Goal: Task Accomplishment & Management: Complete application form

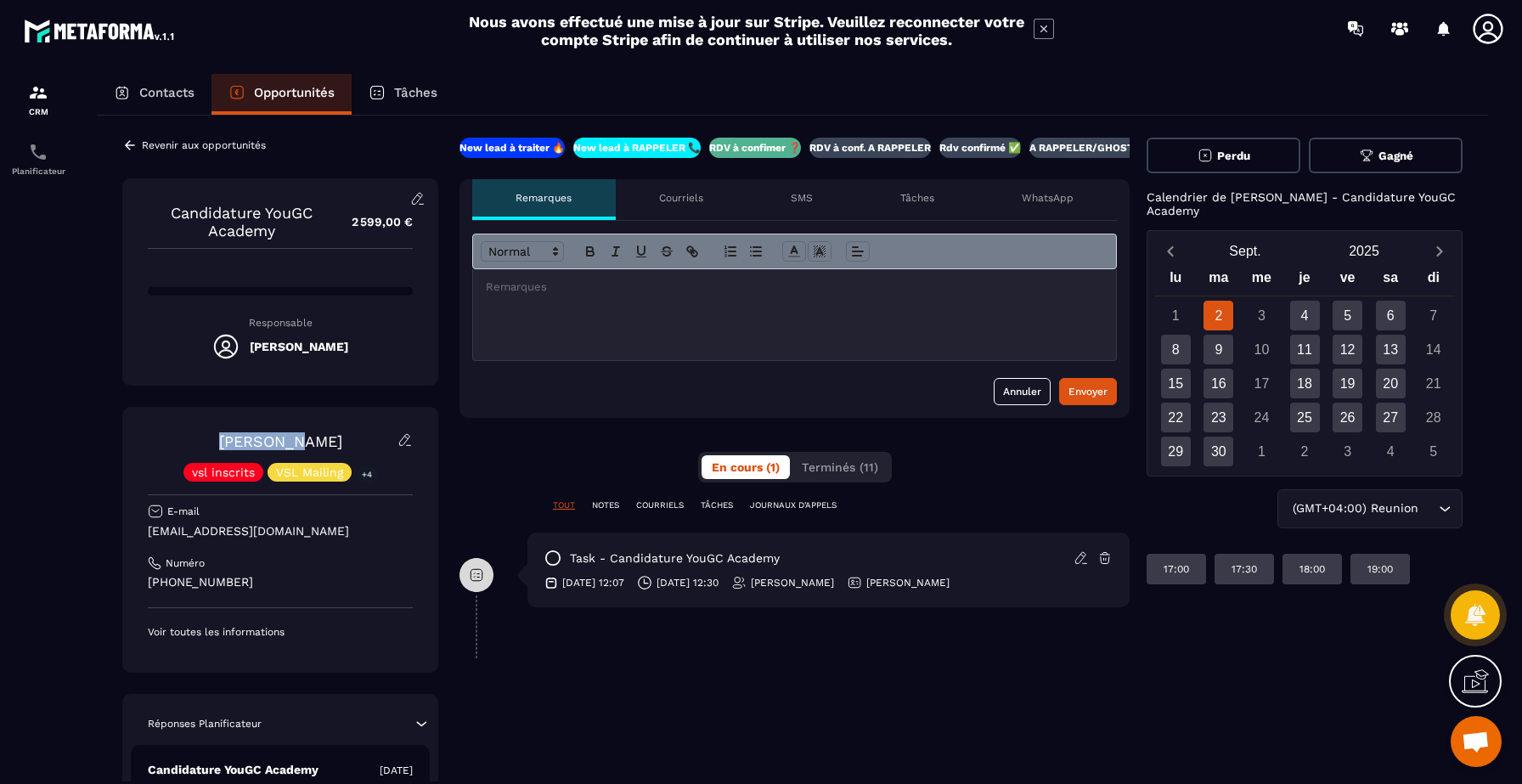
drag, startPoint x: 221, startPoint y: 438, endPoint x: 288, endPoint y: 436, distance: 67.0
click at [289, 436] on div "[PERSON_NAME] vsl inscrits VSL Mailing +4" at bounding box center [280, 457] width 265 height 50
drag, startPoint x: 266, startPoint y: 589, endPoint x: 175, endPoint y: 578, distance: 91.7
click at [175, 578] on p "[PHONE_NUMBER]" at bounding box center [280, 581] width 265 height 16
copy p "61796 2295"
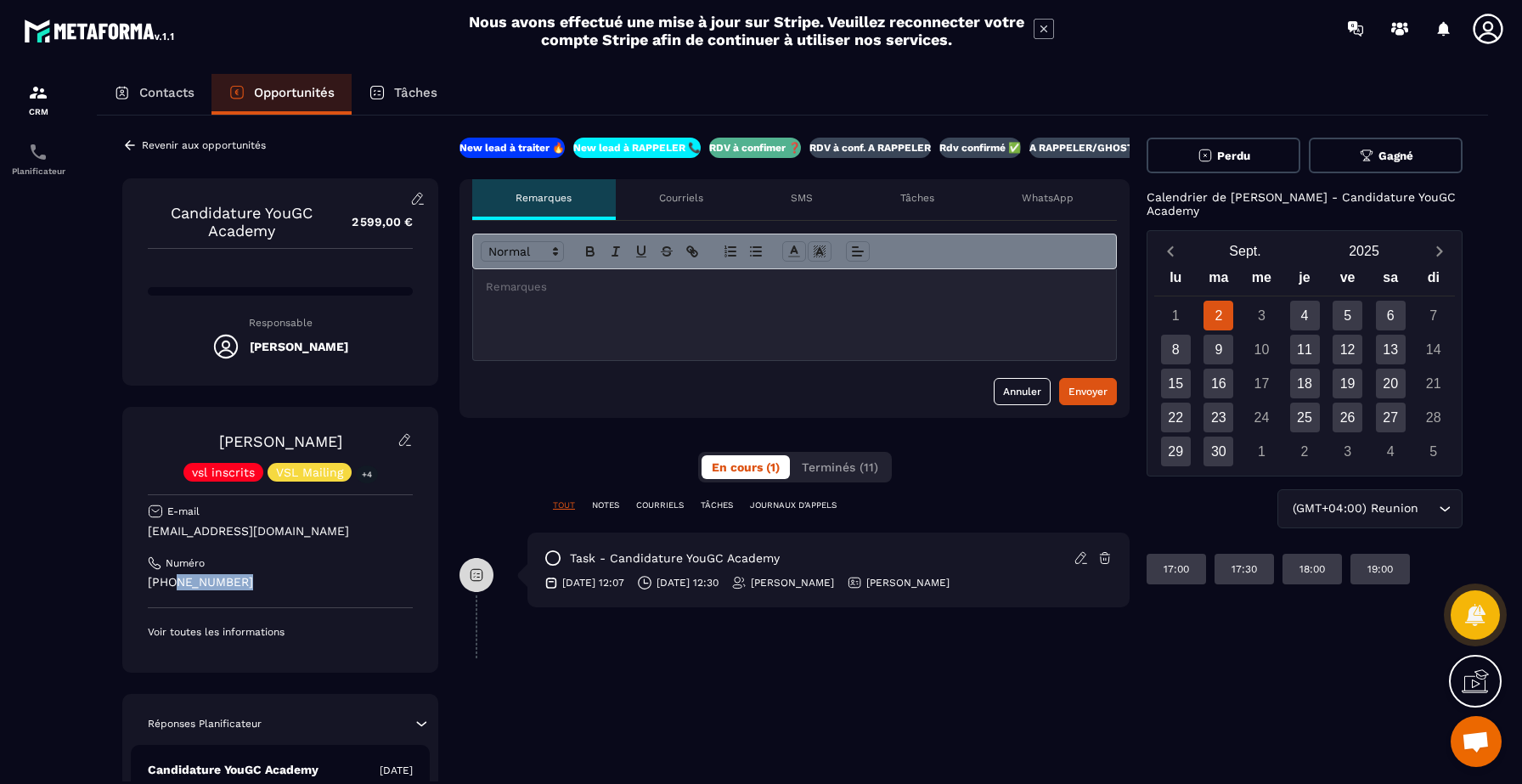
copy p "61796 2295"
drag, startPoint x: 271, startPoint y: 581, endPoint x: 146, endPoint y: 579, distance: 125.0
click at [146, 579] on div "[PERSON_NAME] vsl inscrits VSL Mailing +4 E-mail [EMAIL_ADDRESS][DOMAIN_NAME] N…" at bounding box center [281, 540] width 316 height 266
copy p "[PHONE_NUMBER]"
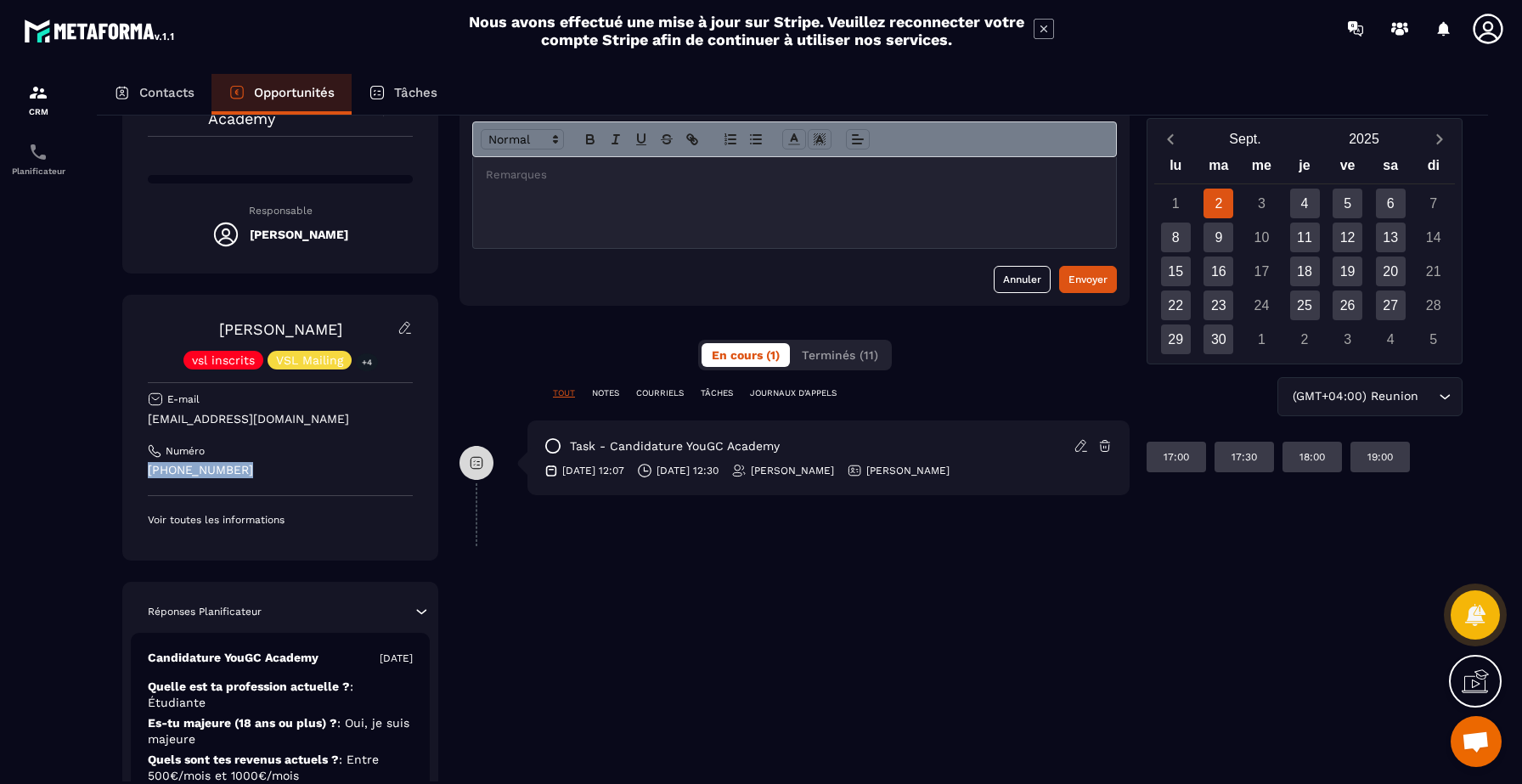
scroll to position [118, 0]
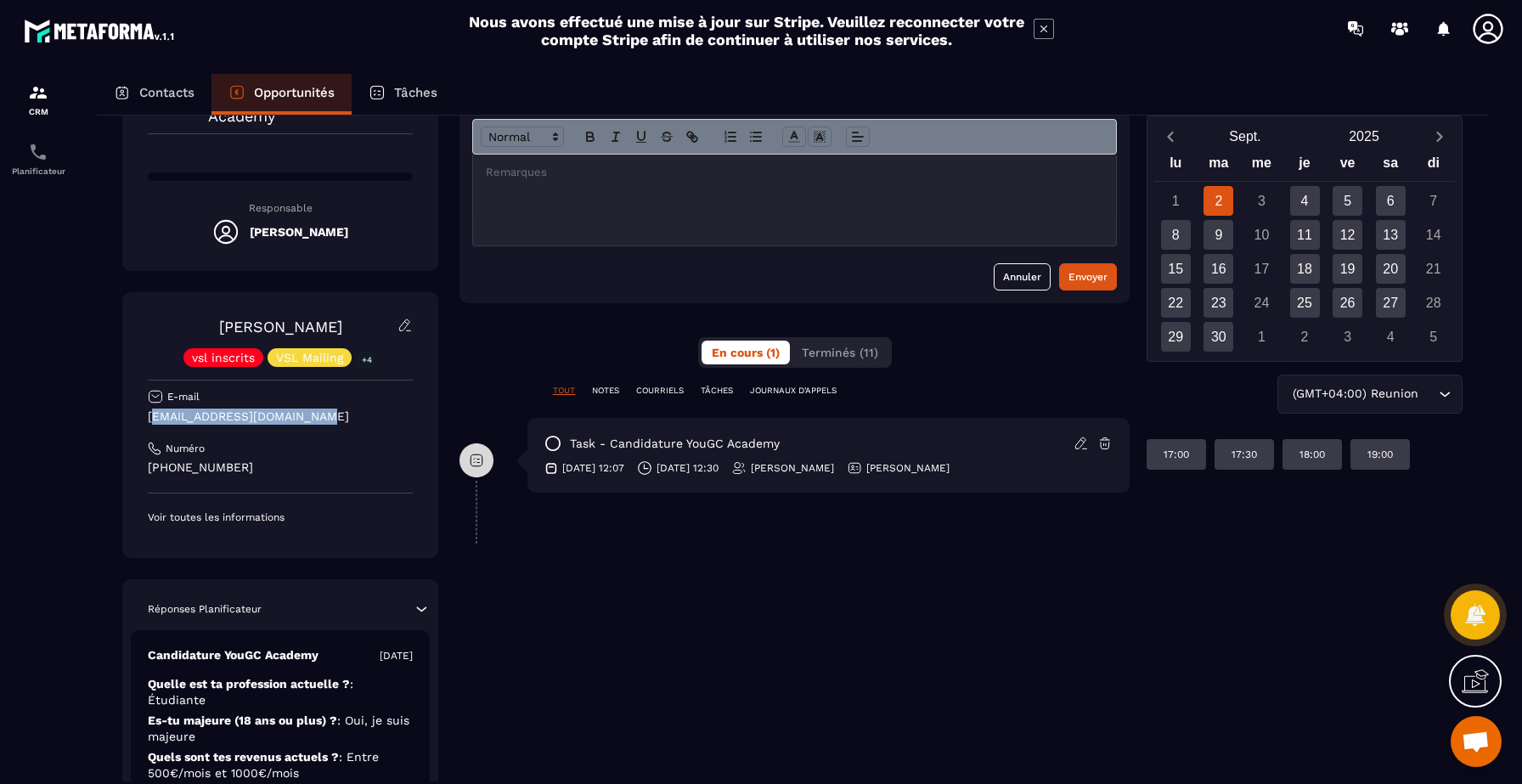
drag, startPoint x: 344, startPoint y: 417, endPoint x: 152, endPoint y: 419, distance: 192.0
click at [152, 419] on p "[EMAIL_ADDRESS][DOMAIN_NAME]" at bounding box center [280, 416] width 265 height 16
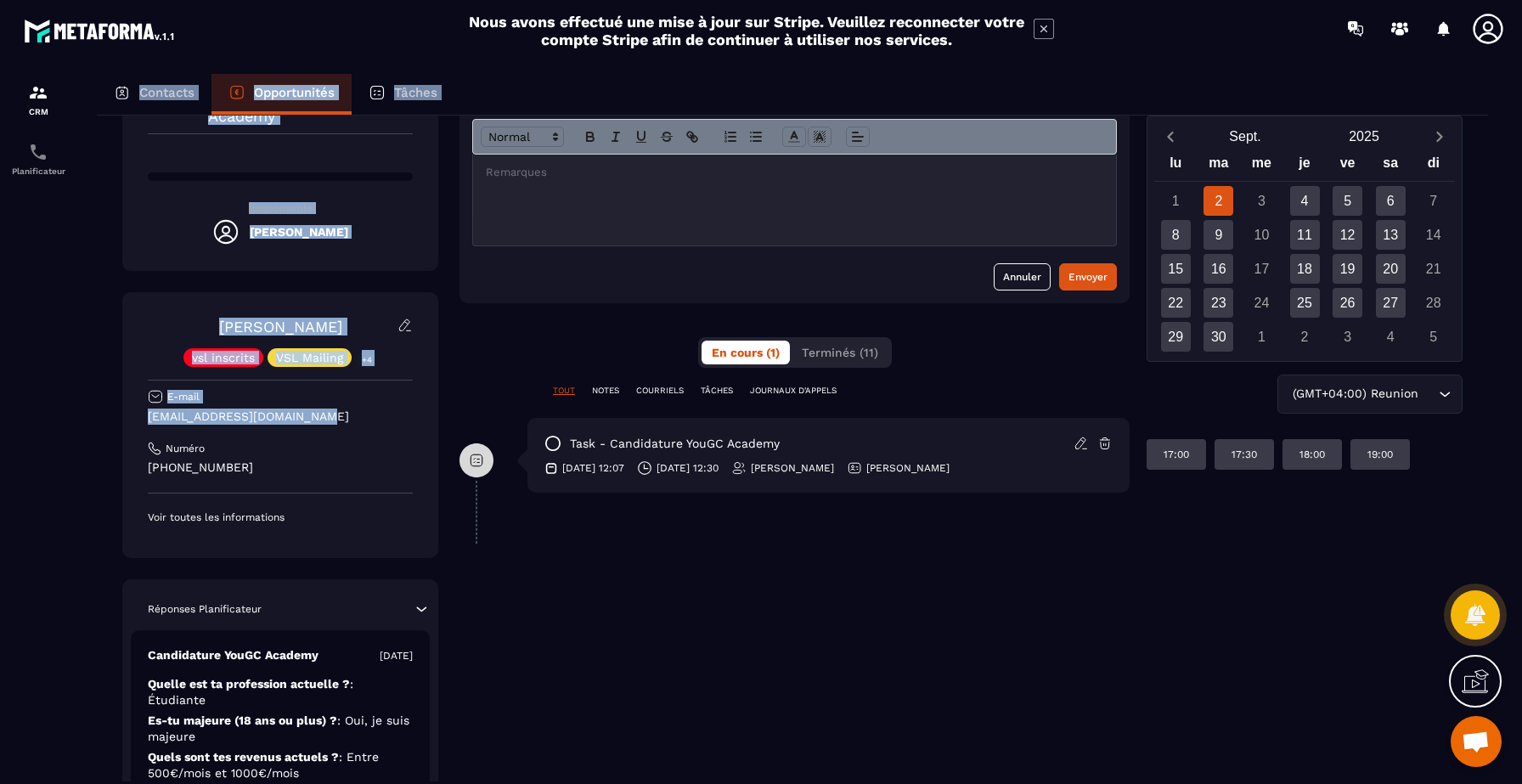
drag, startPoint x: 317, startPoint y: 414, endPoint x: 24, endPoint y: 427, distance: 293.3
click at [14, 425] on section "CRM Planificateur Contacts Opportunités Tâches Revenir aux opportunités Candida…" at bounding box center [761, 444] width 1522 height 776
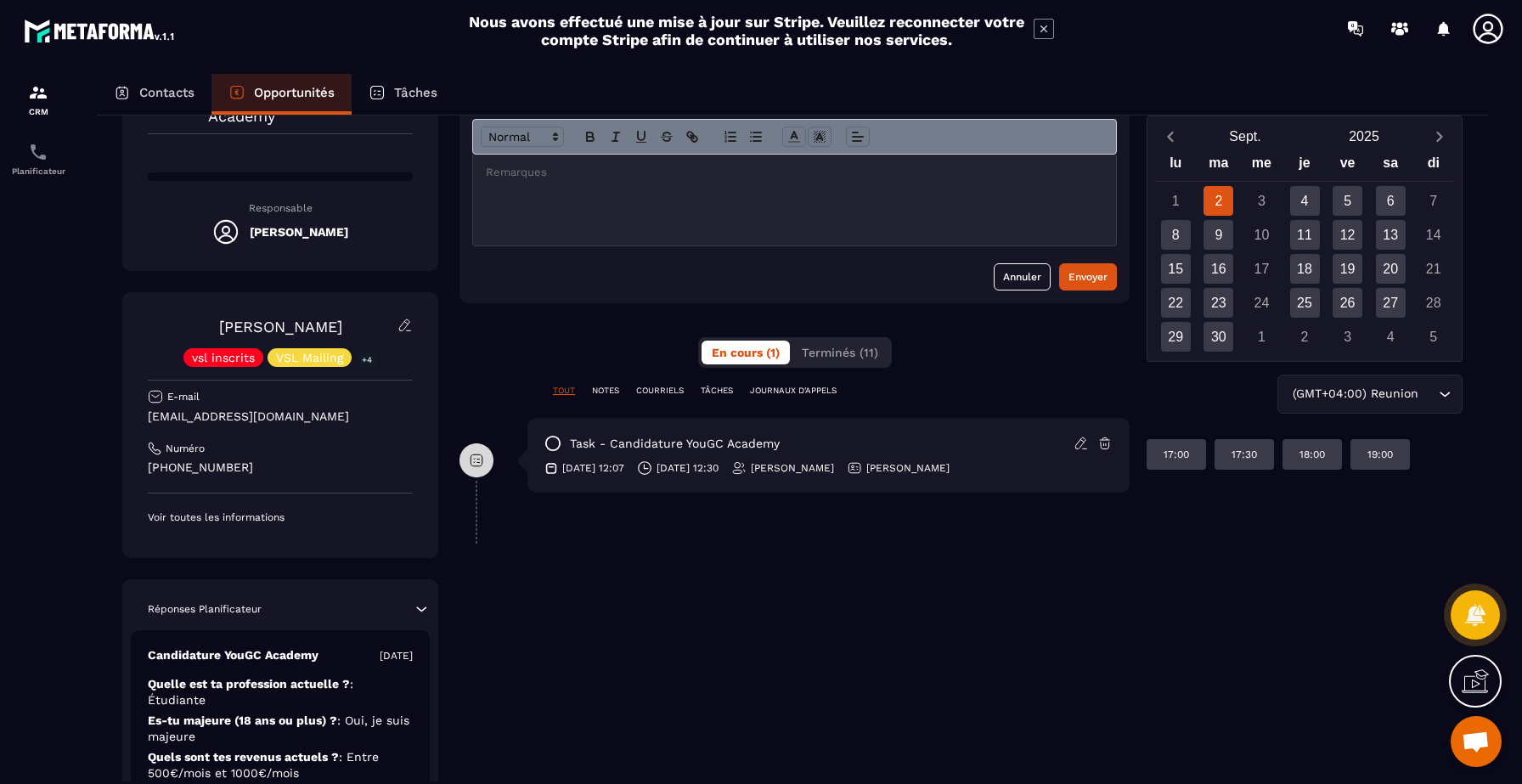
click at [309, 457] on div "[PERSON_NAME] vsl inscrits VSL Mailing +4 E-mail [EMAIL_ADDRESS][DOMAIN_NAME] N…" at bounding box center [280, 420] width 265 height 207
drag, startPoint x: 319, startPoint y: 417, endPoint x: 134, endPoint y: 412, distance: 185.1
click at [134, 412] on div "[PERSON_NAME] vsl inscrits VSL Mailing +4 E-mail [EMAIL_ADDRESS][DOMAIN_NAME] N…" at bounding box center [281, 425] width 316 height 266
copy p "[EMAIL_ADDRESS][DOMAIN_NAME]"
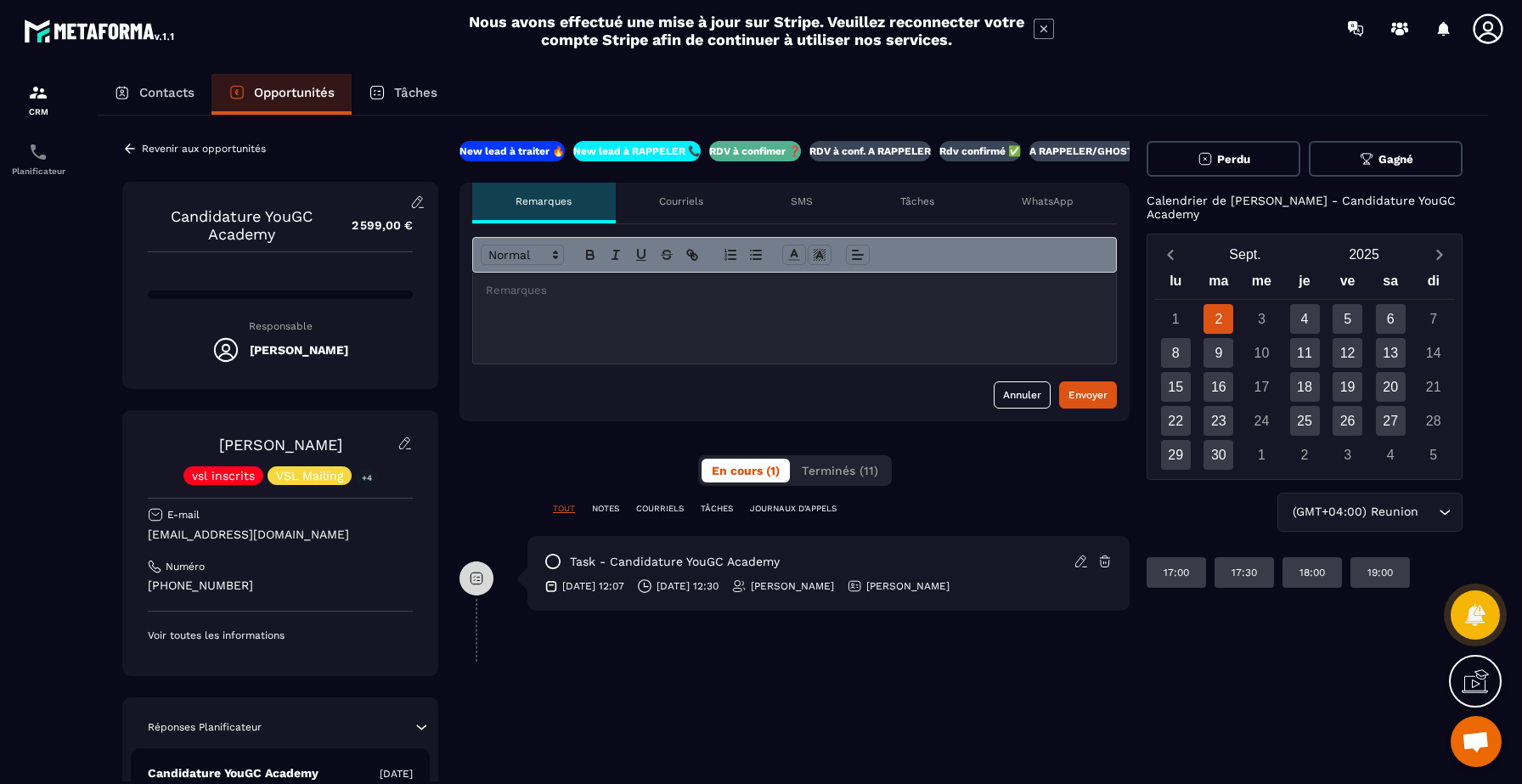
scroll to position [0, 0]
click at [563, 312] on div at bounding box center [794, 317] width 643 height 91
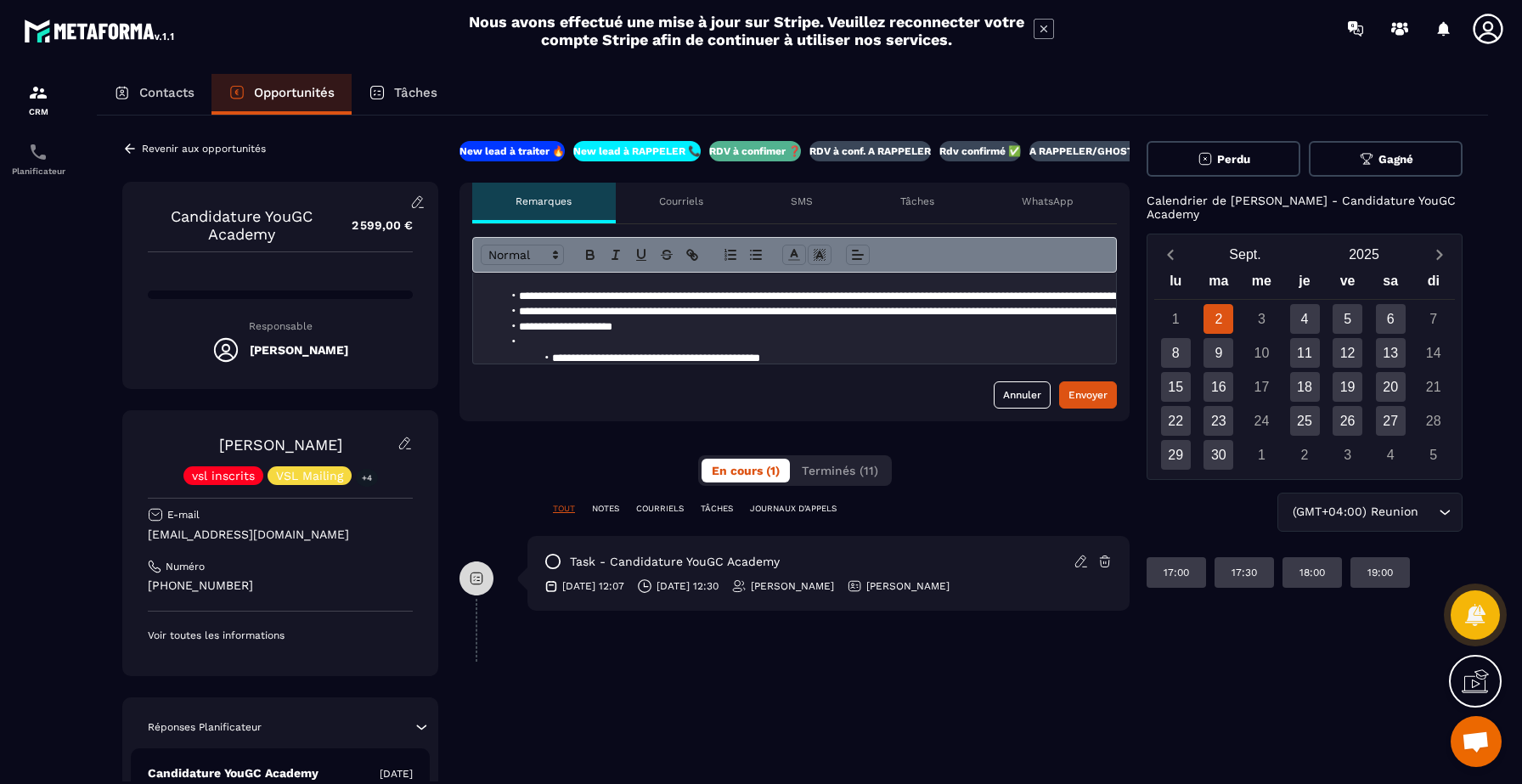
scroll to position [7, 0]
click at [749, 301] on li "**********" at bounding box center [803, 298] width 602 height 15
click at [828, 351] on li at bounding box center [803, 343] width 602 height 15
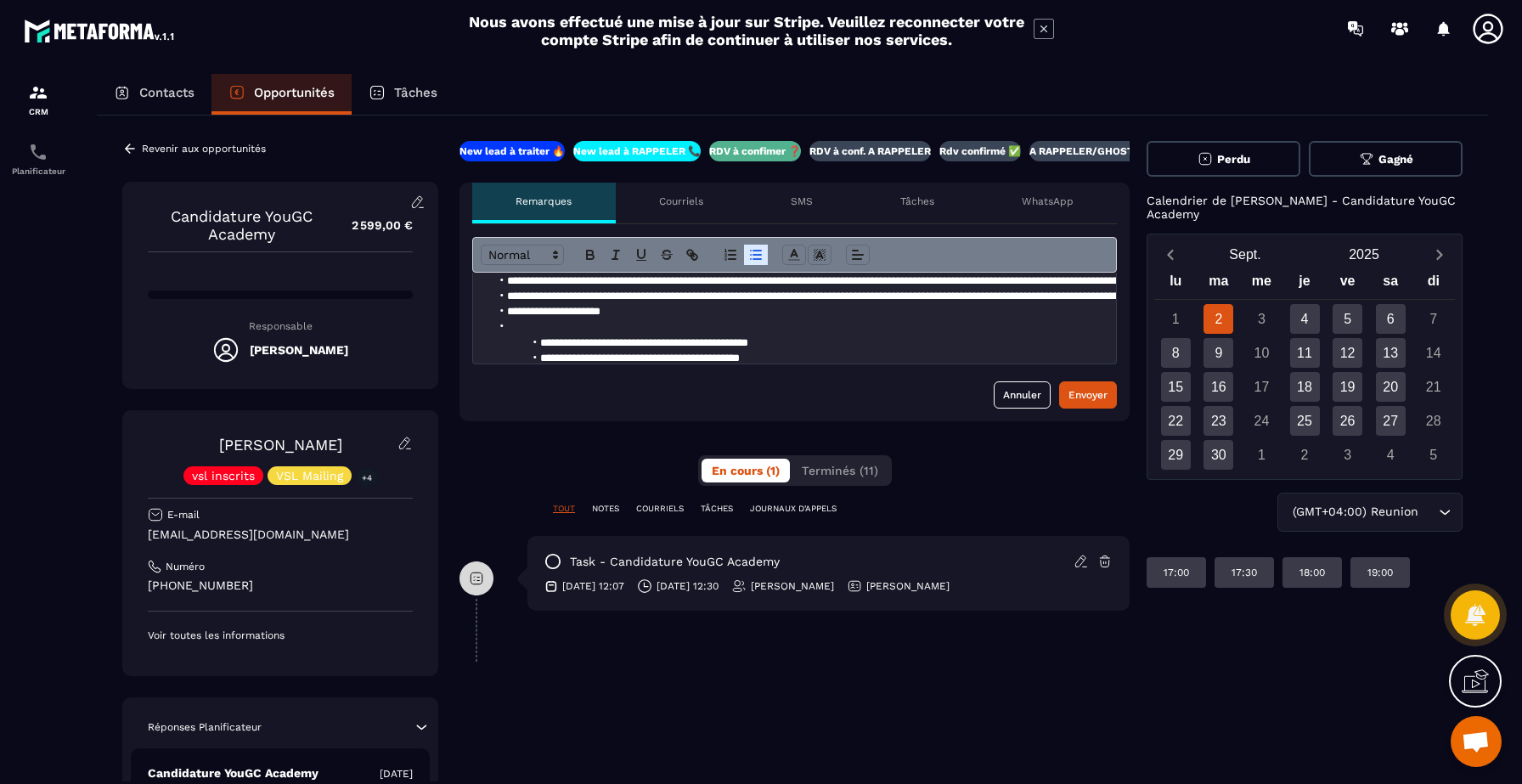
scroll to position [24, 12]
click at [703, 296] on li "**********" at bounding box center [792, 297] width 602 height 15
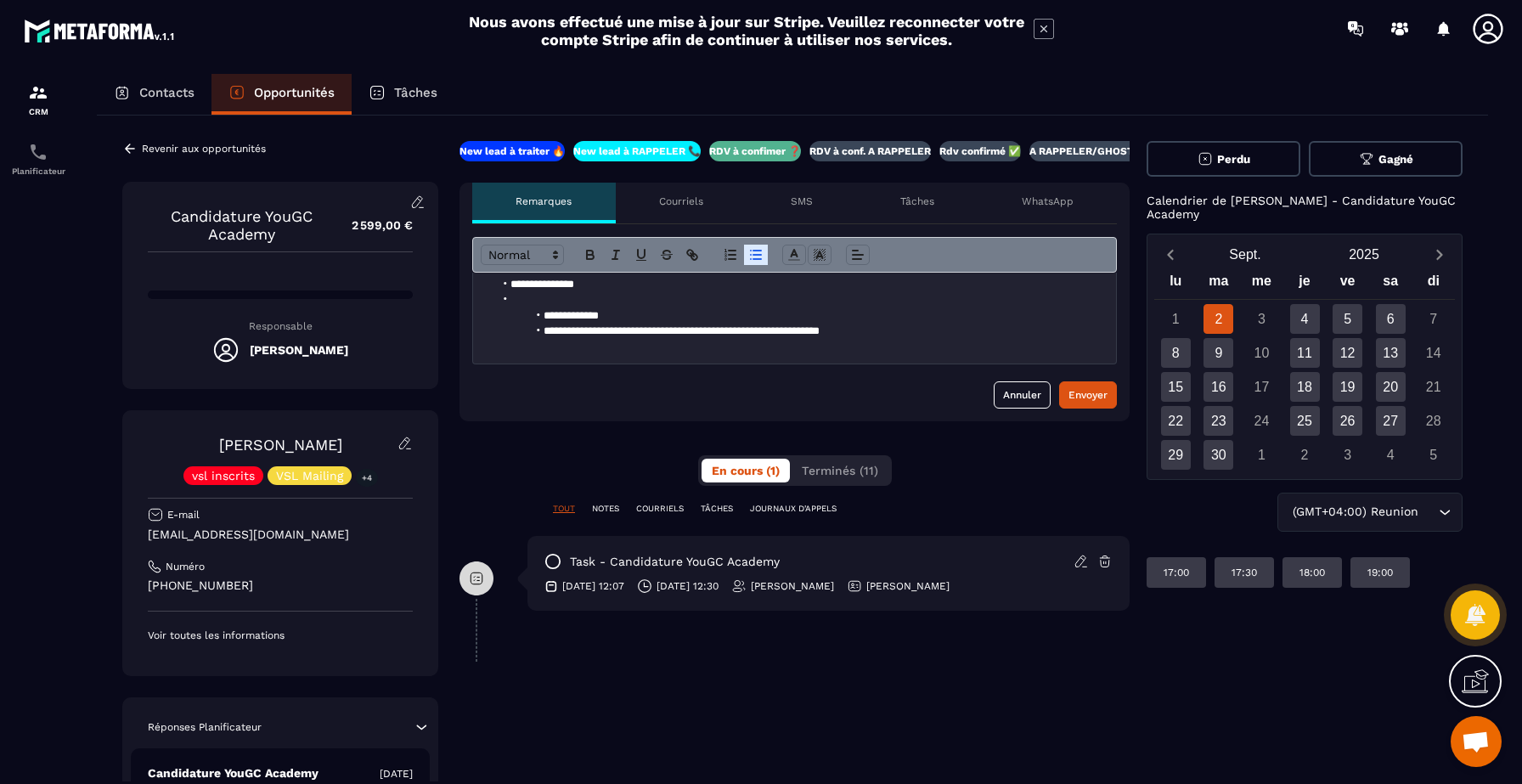
scroll to position [189, 8]
click at [1071, 392] on div "Envoyer" at bounding box center [1089, 395] width 39 height 17
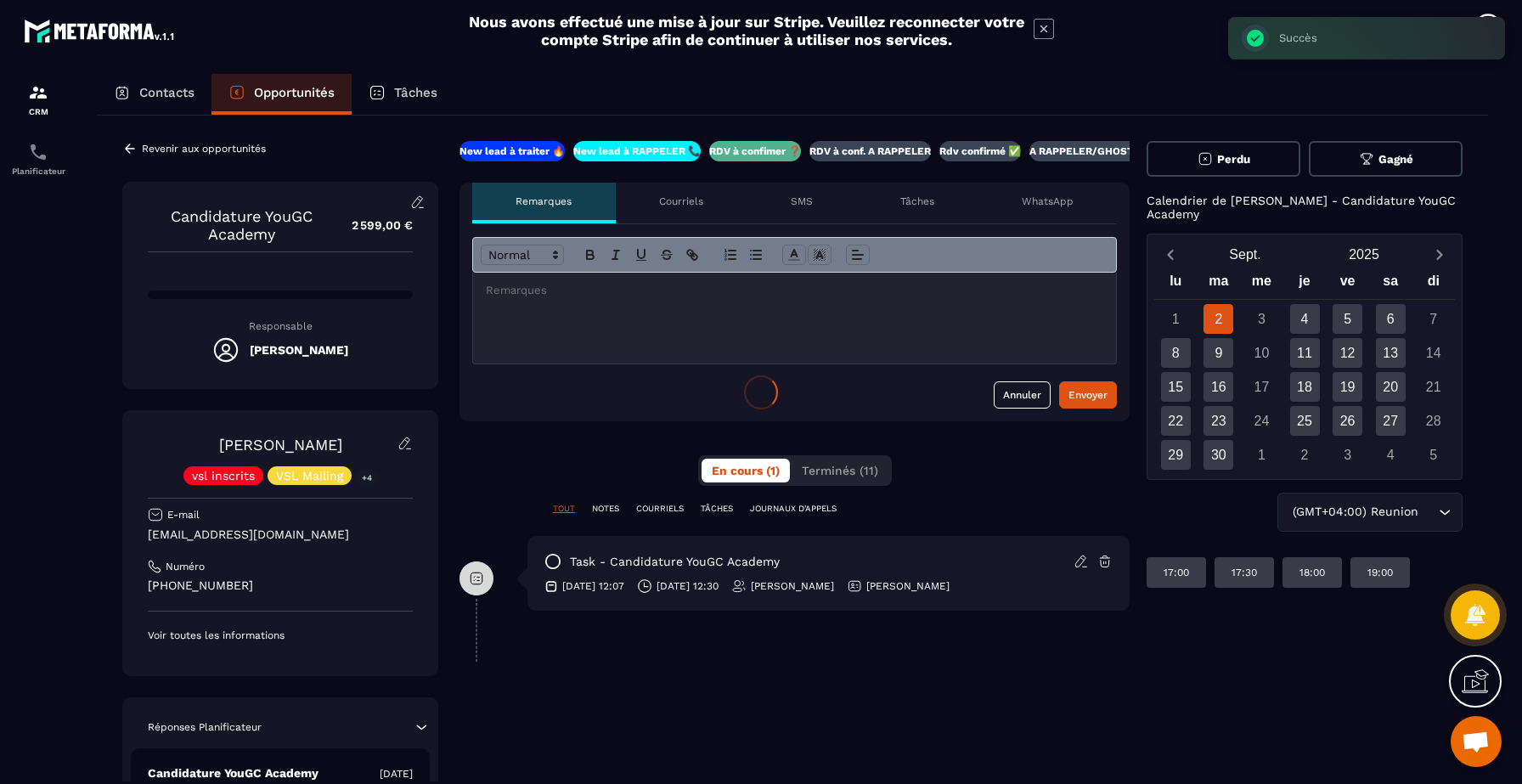
scroll to position [0, 0]
click at [554, 565] on icon at bounding box center [553, 561] width 17 height 17
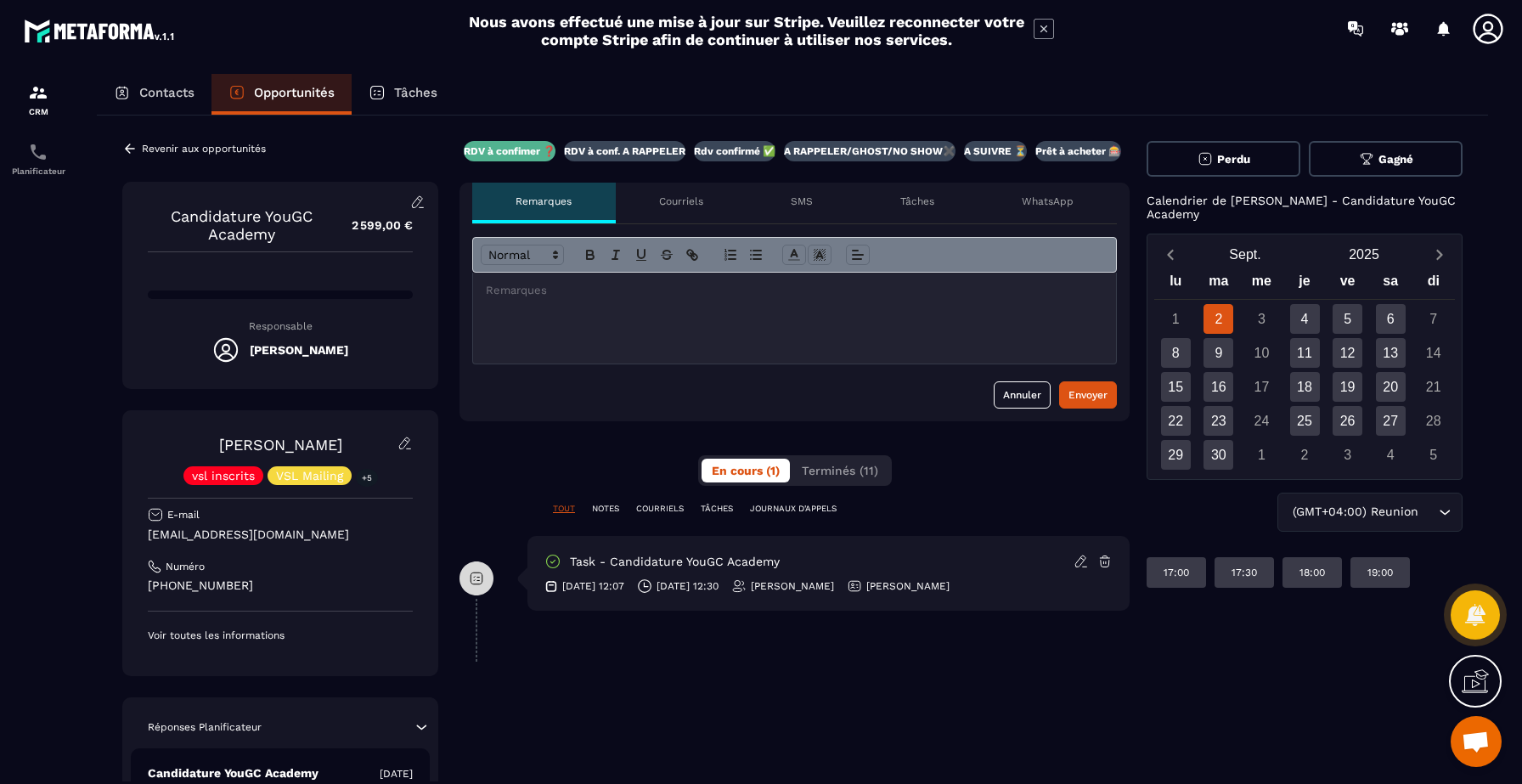
scroll to position [0, 247]
click at [1084, 152] on p "Prêt à acheter 🎰" at bounding box center [1078, 151] width 86 height 14
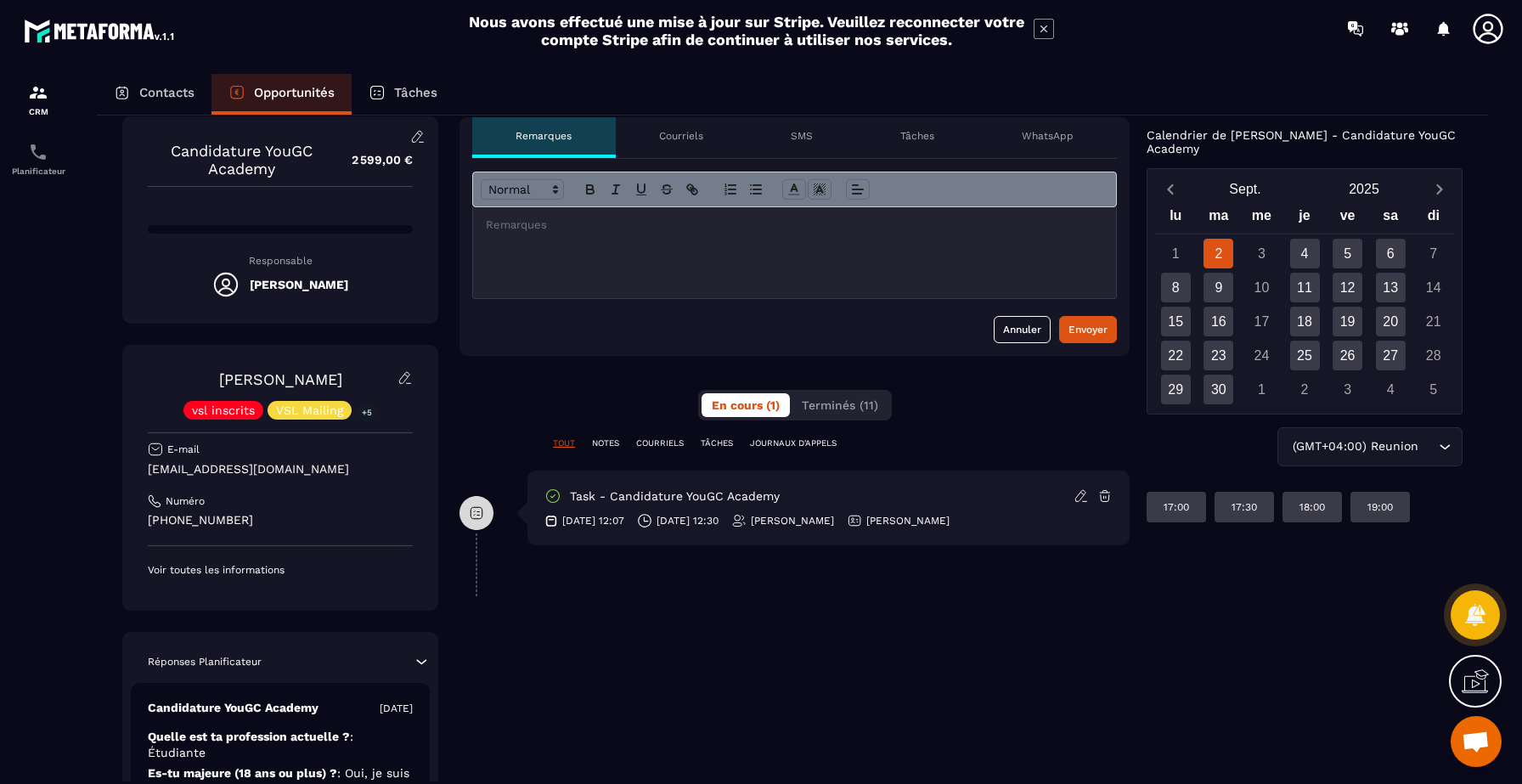
scroll to position [0, 0]
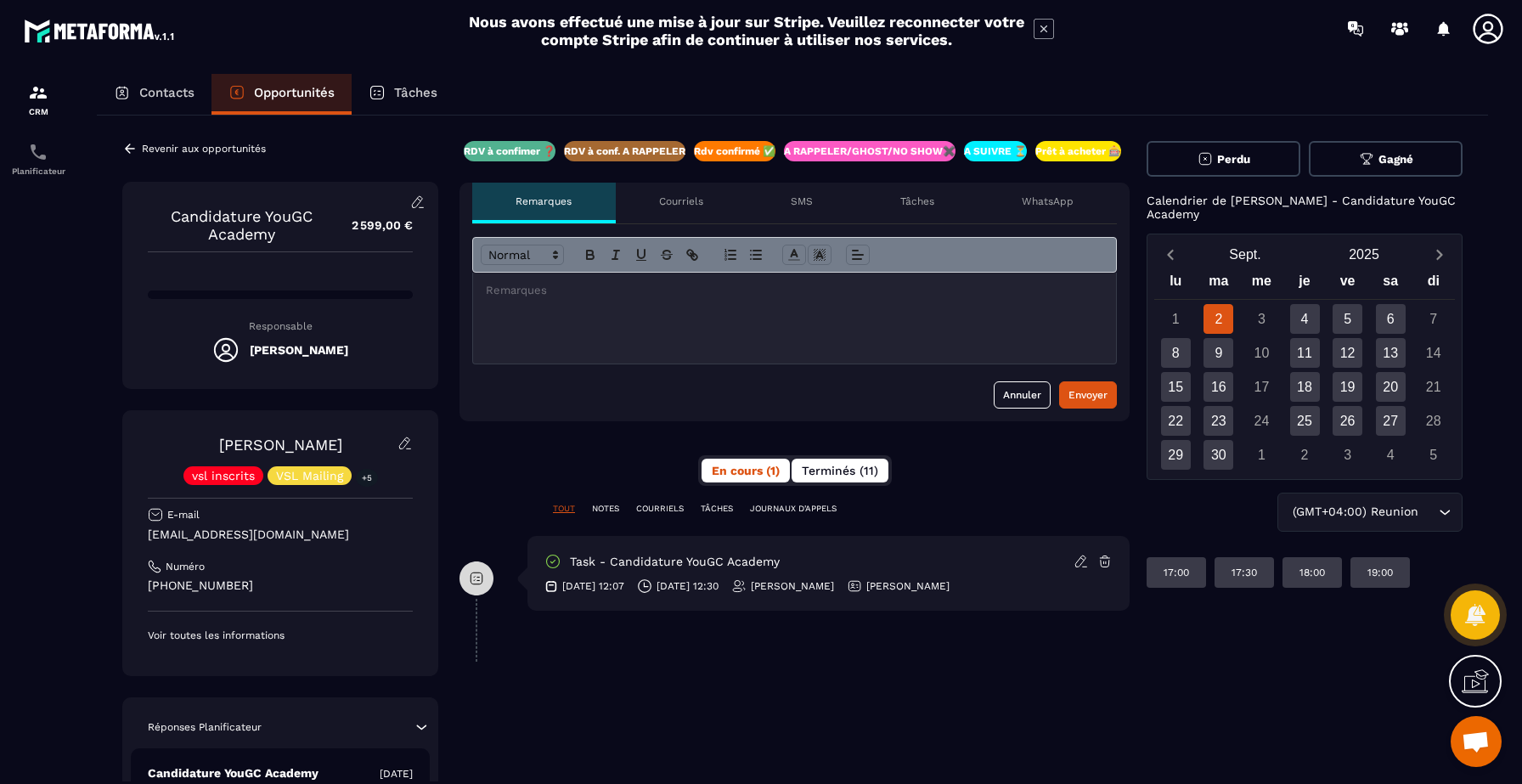
click at [835, 479] on button "Terminés (11)" at bounding box center [840, 470] width 96 height 23
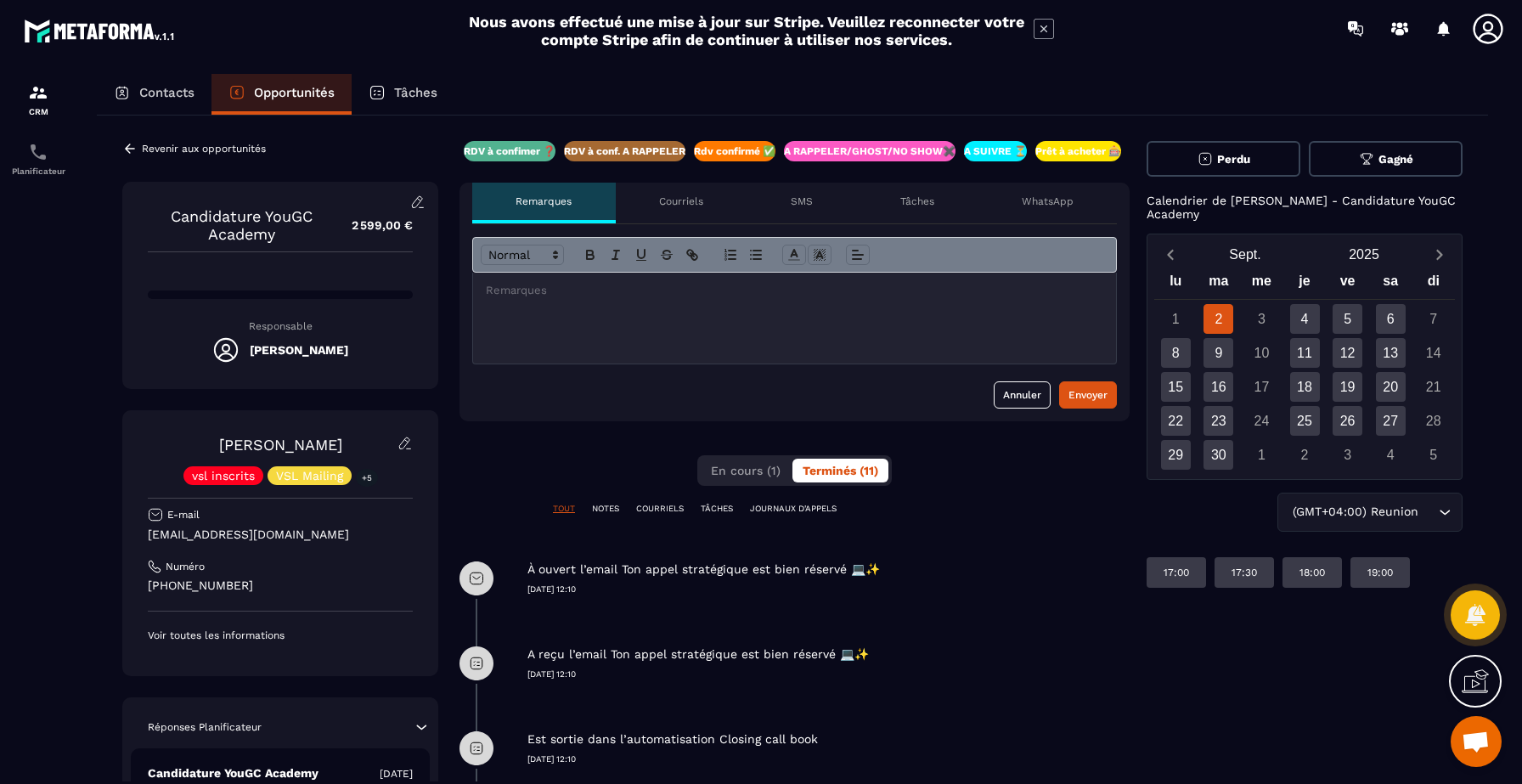
click at [1000, 160] on div "A SUIVRE ⏳" at bounding box center [995, 152] width 63 height 21
click at [726, 207] on div "Courriels" at bounding box center [681, 203] width 132 height 41
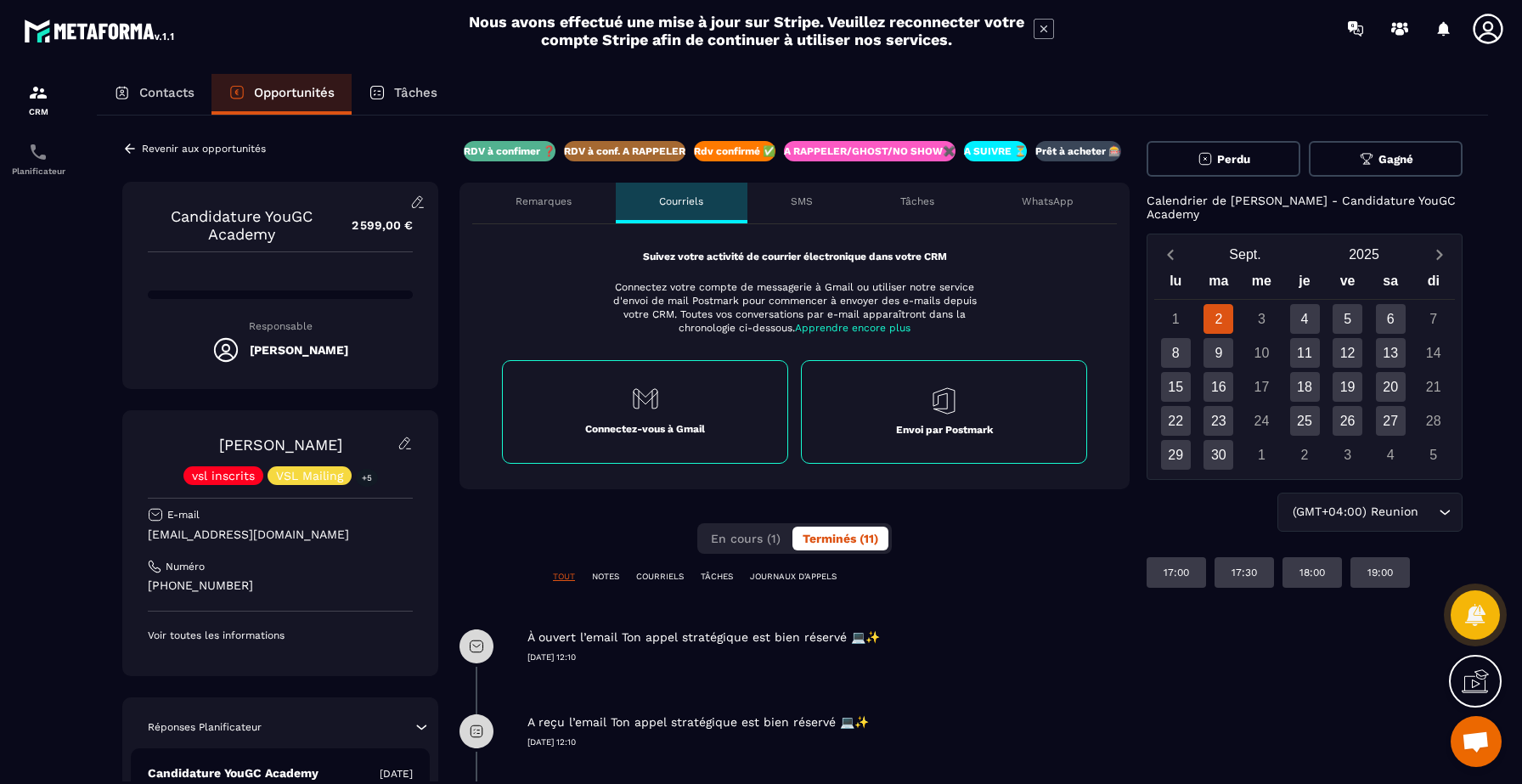
drag, startPoint x: 803, startPoint y: 218, endPoint x: 842, endPoint y: 225, distance: 39.6
click at [803, 218] on div "SMS" at bounding box center [802, 203] width 110 height 41
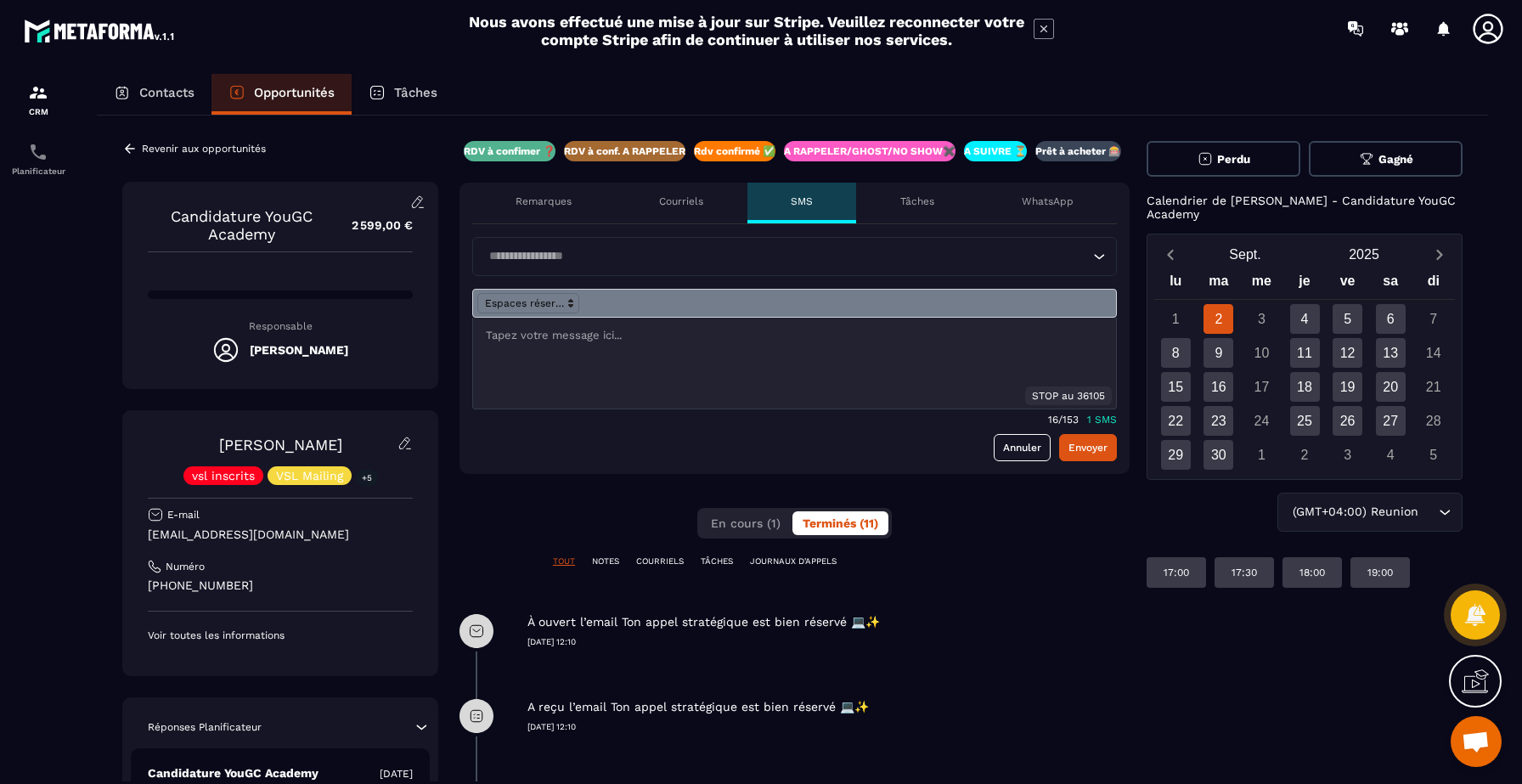
click at [929, 206] on p "Tâches" at bounding box center [917, 201] width 34 height 14
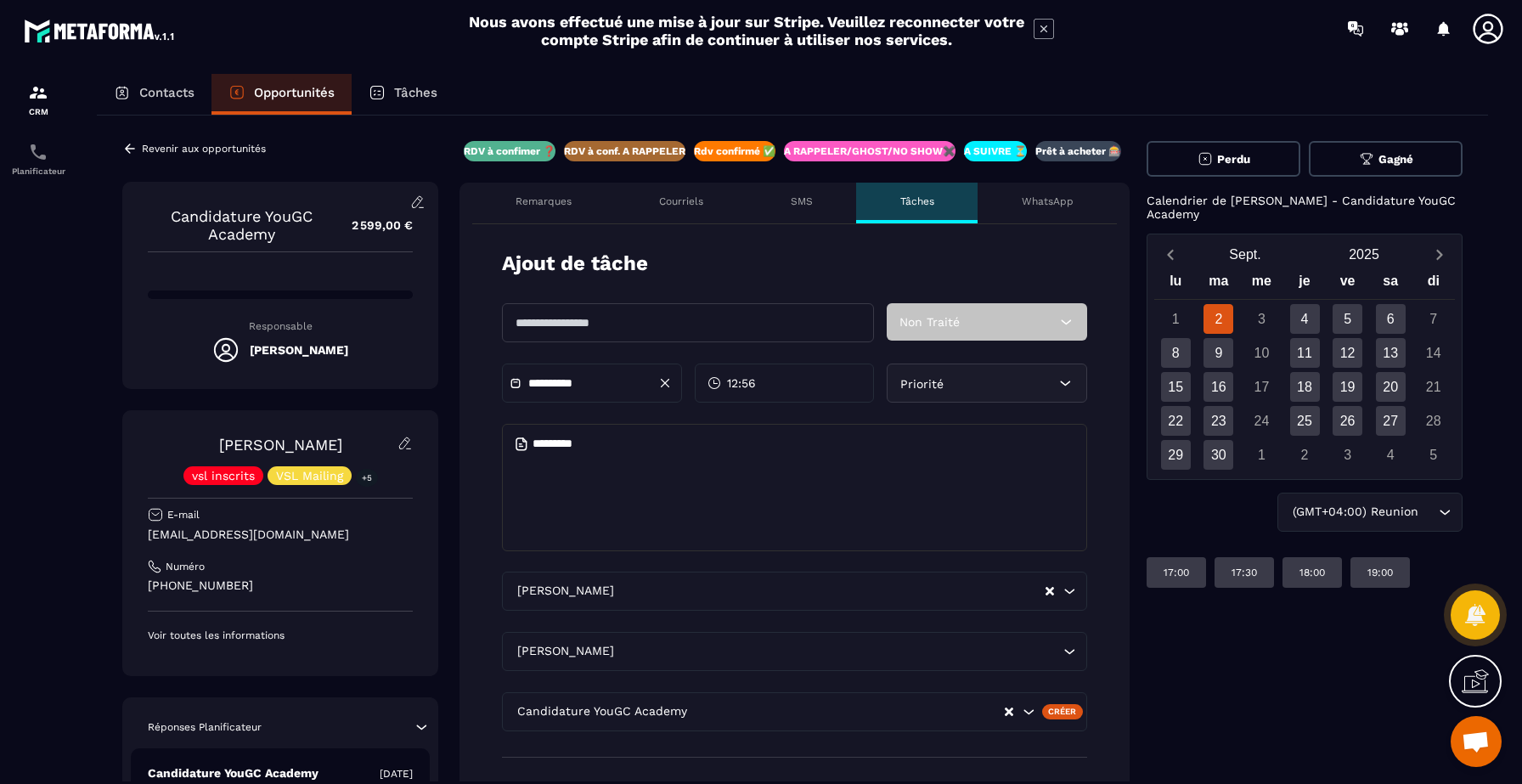
click at [827, 203] on div "SMS" at bounding box center [802, 203] width 110 height 41
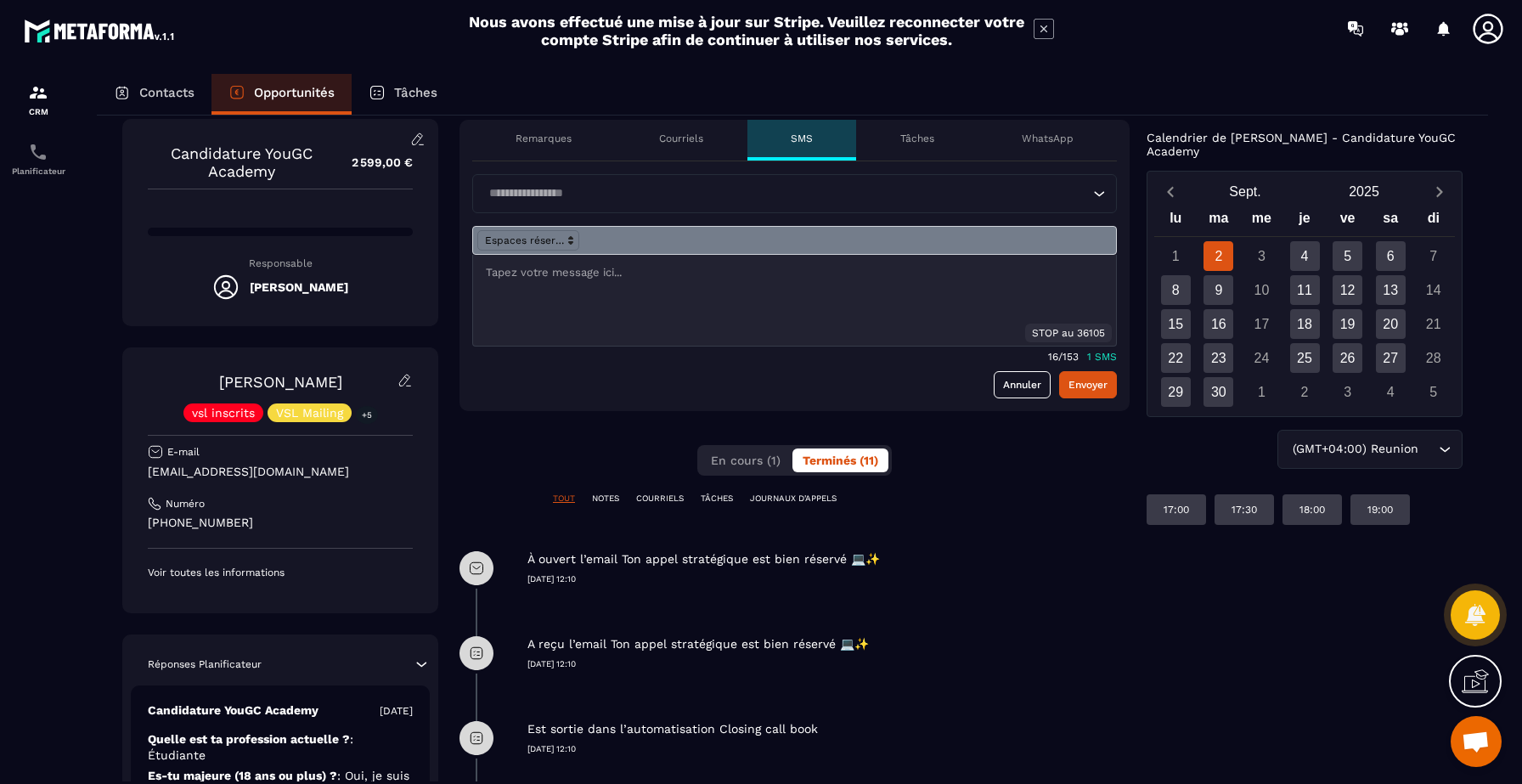
scroll to position [69, 0]
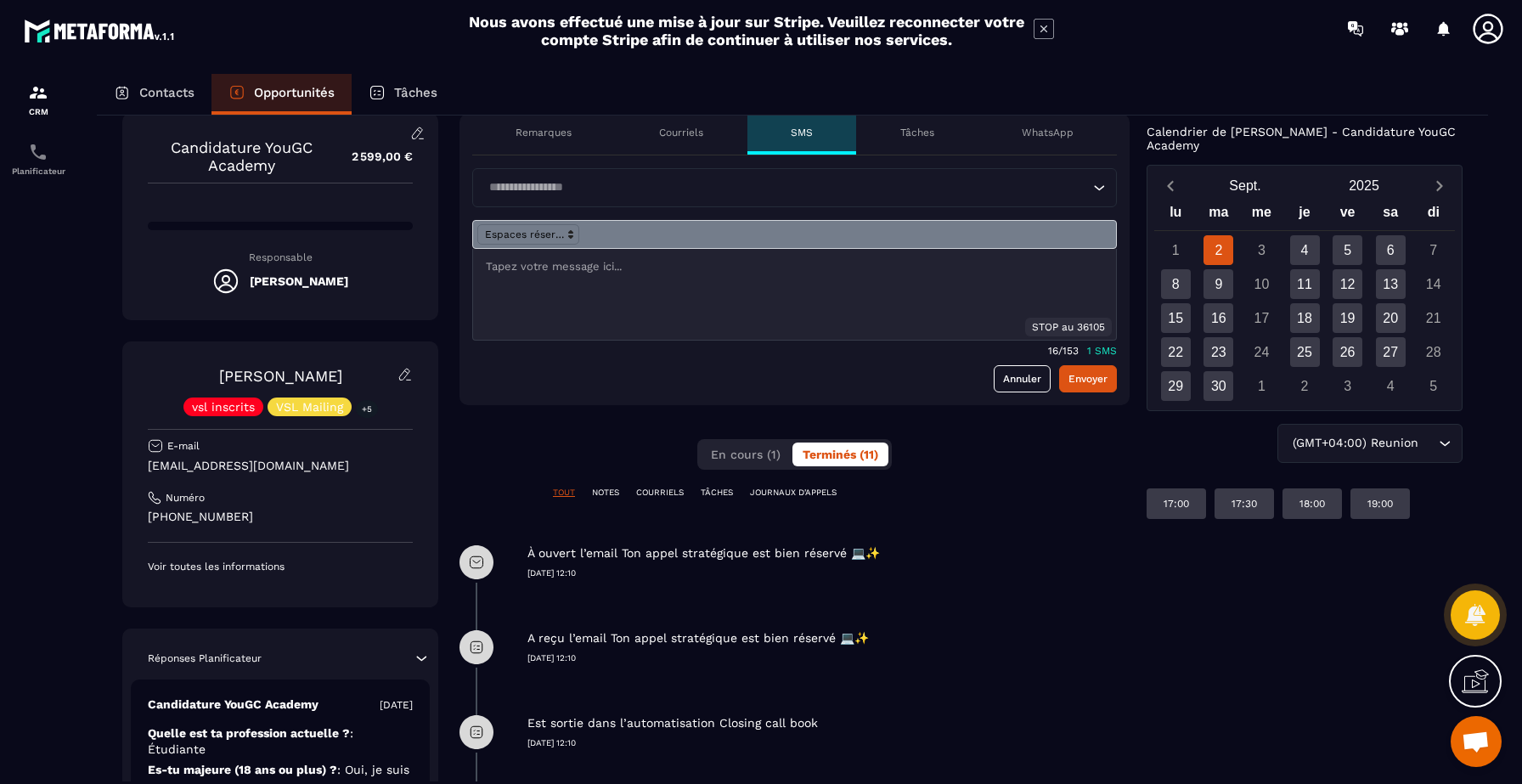
click at [569, 137] on p "Remarques" at bounding box center [544, 132] width 56 height 14
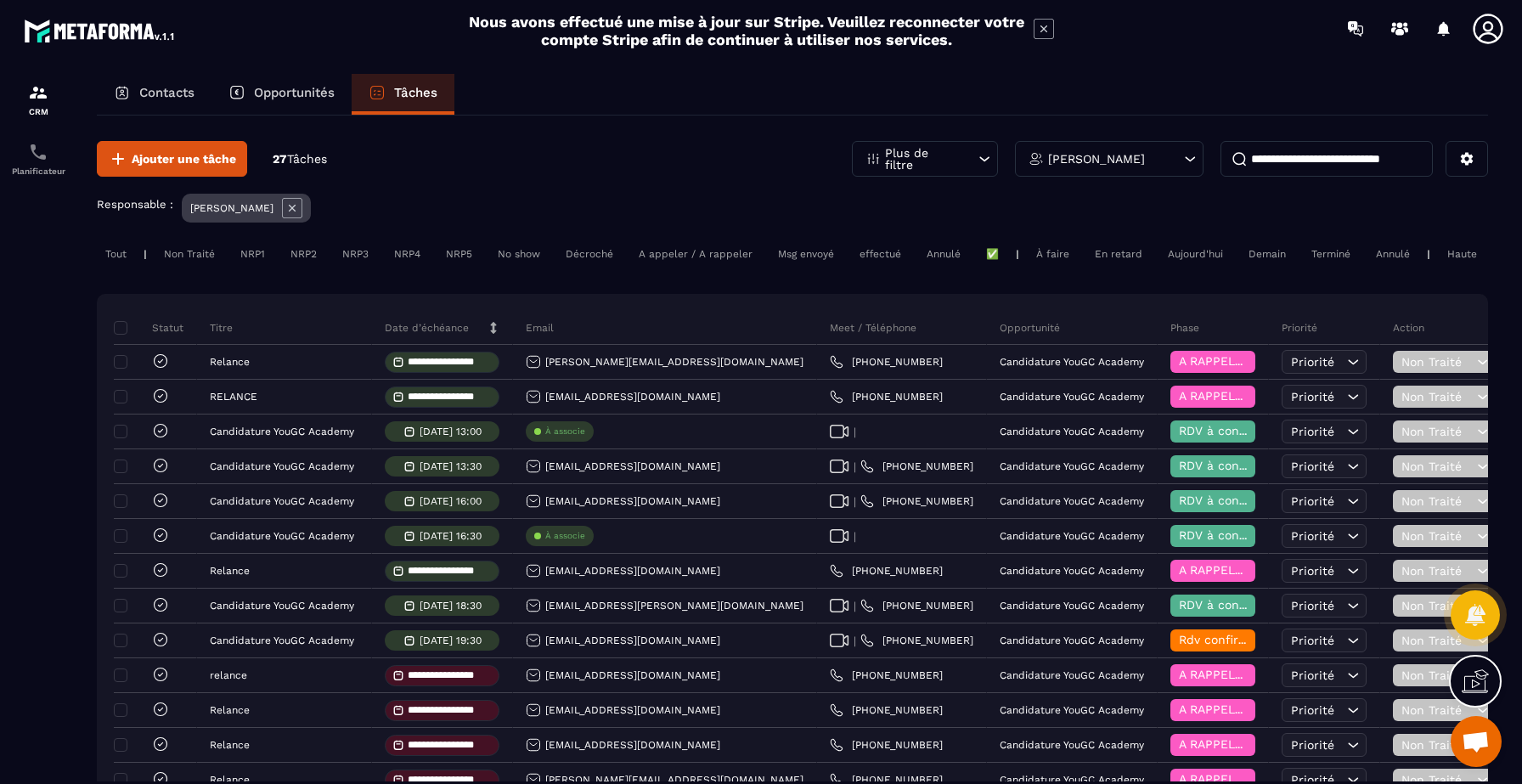
scroll to position [0, 2]
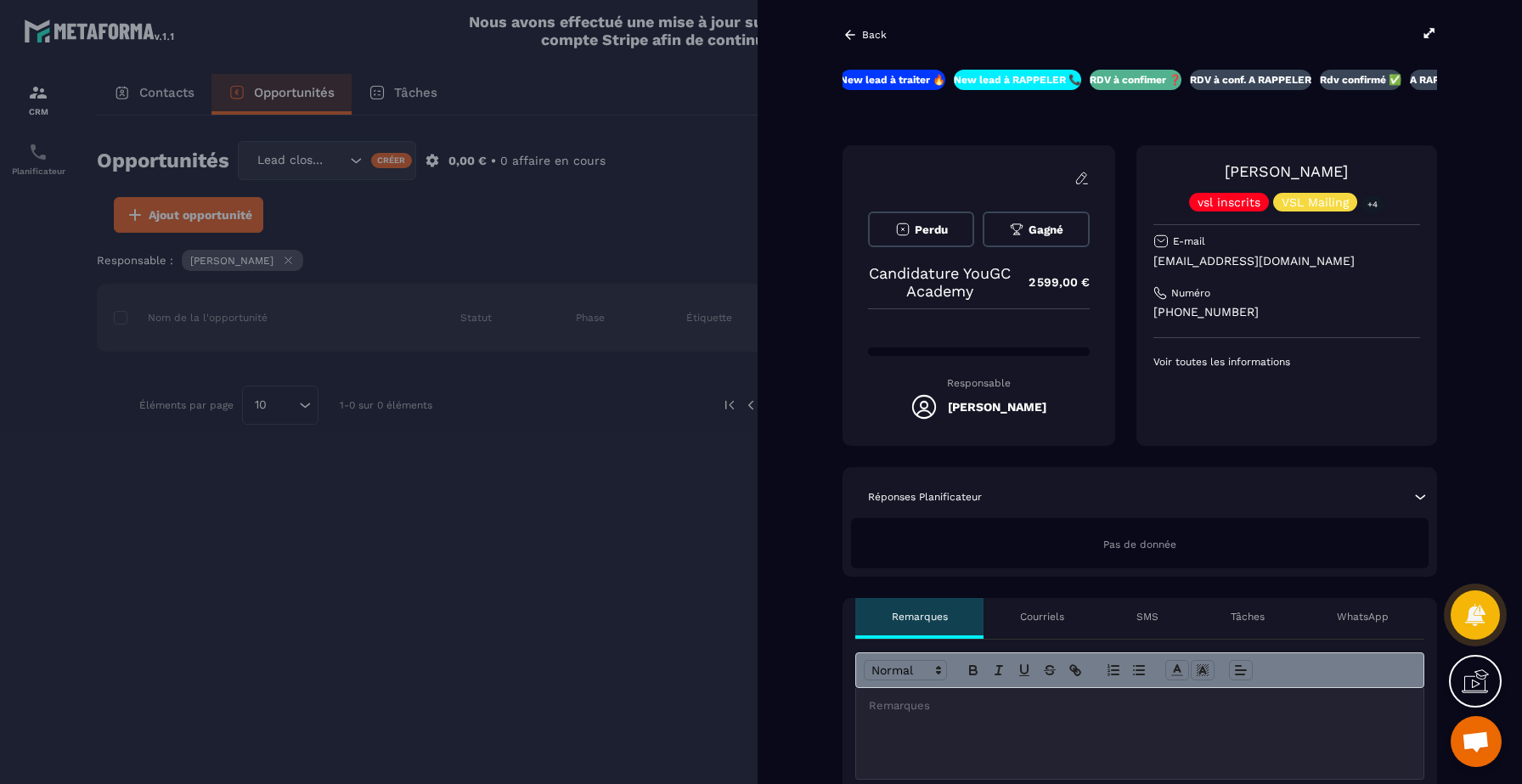
click at [555, 124] on div at bounding box center [761, 392] width 1522 height 784
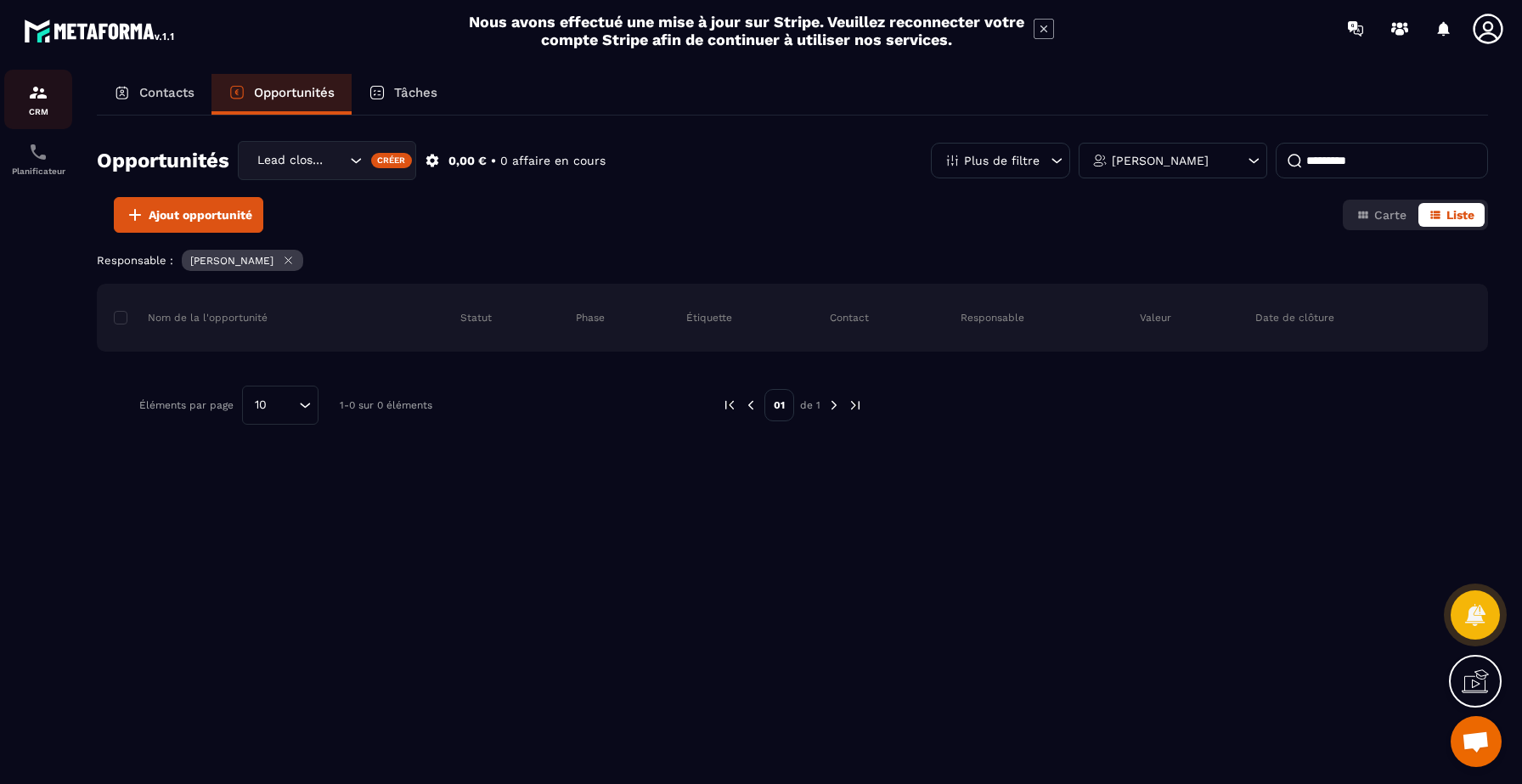
click at [31, 96] on img at bounding box center [38, 93] width 21 height 21
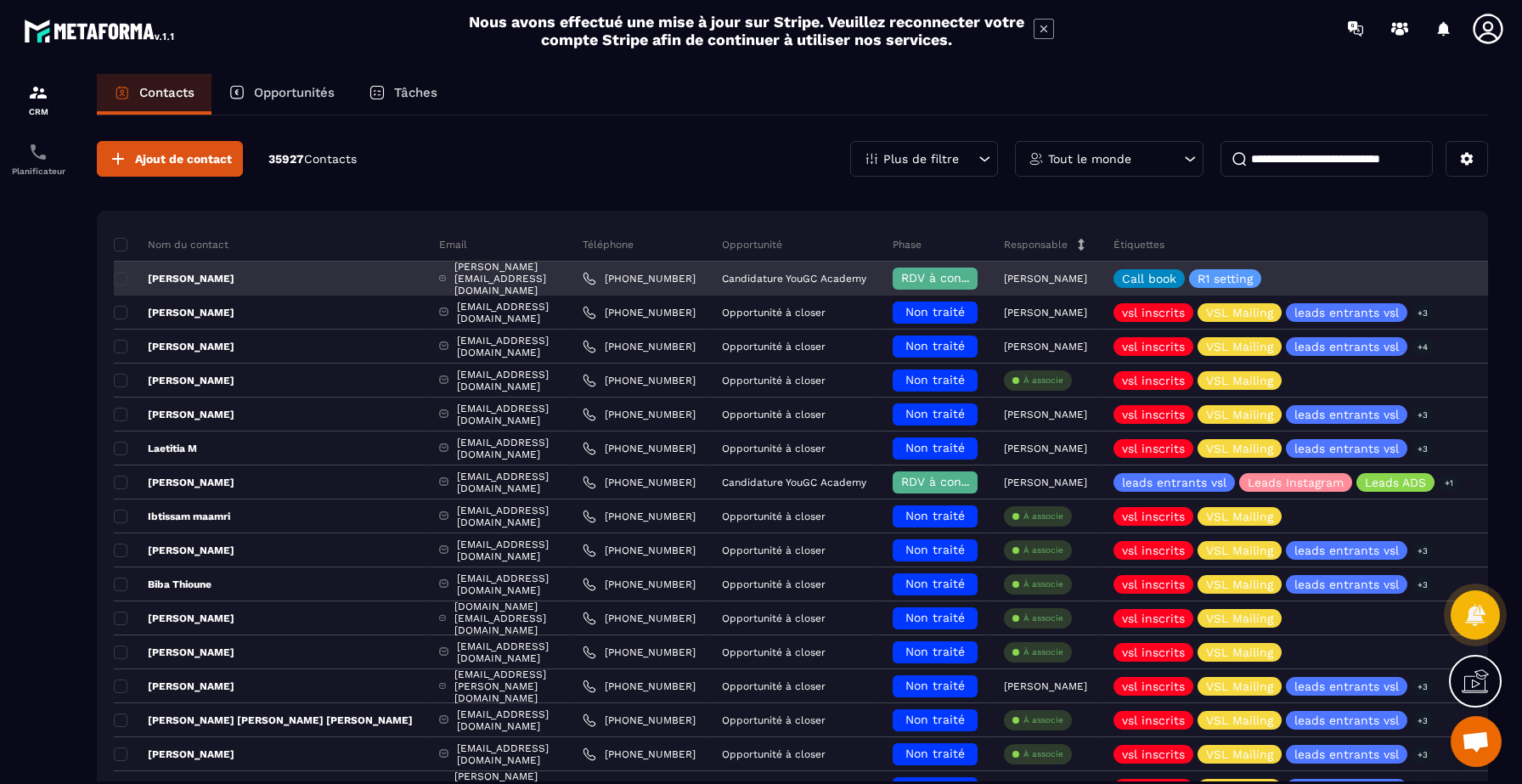
click at [217, 288] on div "Camille Scailquin" at bounding box center [271, 279] width 313 height 34
